Goal: Task Accomplishment & Management: Manage account settings

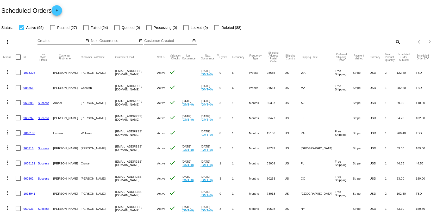
click at [394, 39] on mat-icon "search" at bounding box center [397, 42] width 6 height 8
click at [306, 39] on input "Search" at bounding box center [346, 41] width 109 height 4
type input "[PERSON_NAME]"
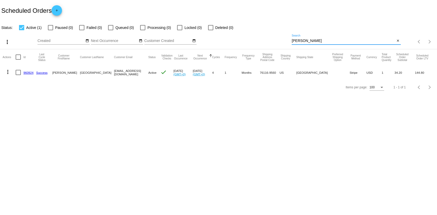
click at [7, 72] on mat-icon "more_vert" at bounding box center [8, 72] width 6 height 6
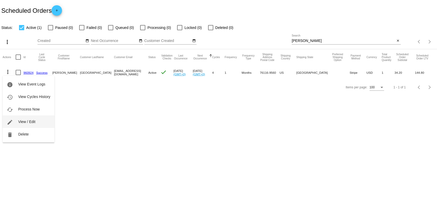
click at [17, 121] on button "edit View / Edit" at bounding box center [29, 121] width 52 height 12
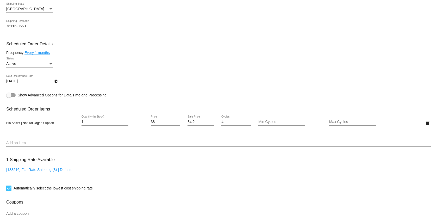
scroll to position [261, 0]
click at [30, 65] on div "Active" at bounding box center [27, 63] width 42 height 4
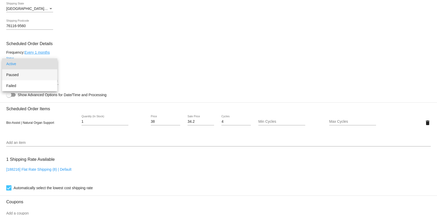
click at [22, 76] on span "Paused" at bounding box center [29, 74] width 47 height 11
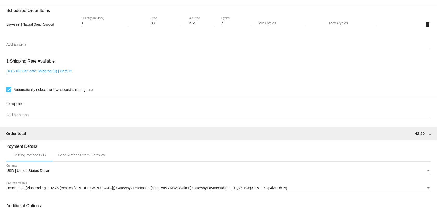
scroll to position [417, 0]
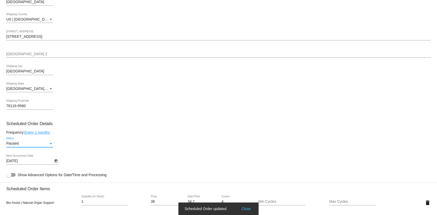
scroll to position [0, 0]
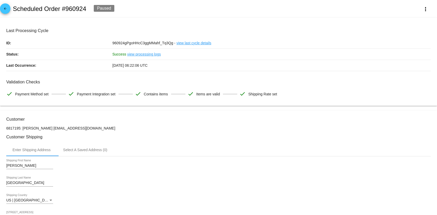
click at [4, 8] on mat-icon "arrow_back" at bounding box center [5, 10] width 6 height 6
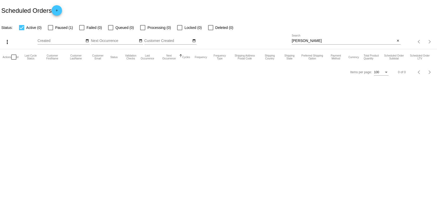
click at [48, 30] on div at bounding box center [50, 27] width 5 height 5
click at [50, 30] on input "Paused (1)" at bounding box center [50, 30] width 0 height 0
checkbox input "true"
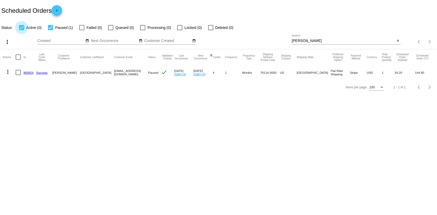
click at [23, 28] on div at bounding box center [21, 27] width 5 height 5
click at [22, 30] on input "Active (0)" at bounding box center [21, 30] width 0 height 0
checkbox input "false"
